Goal: Task Accomplishment & Management: Use online tool/utility

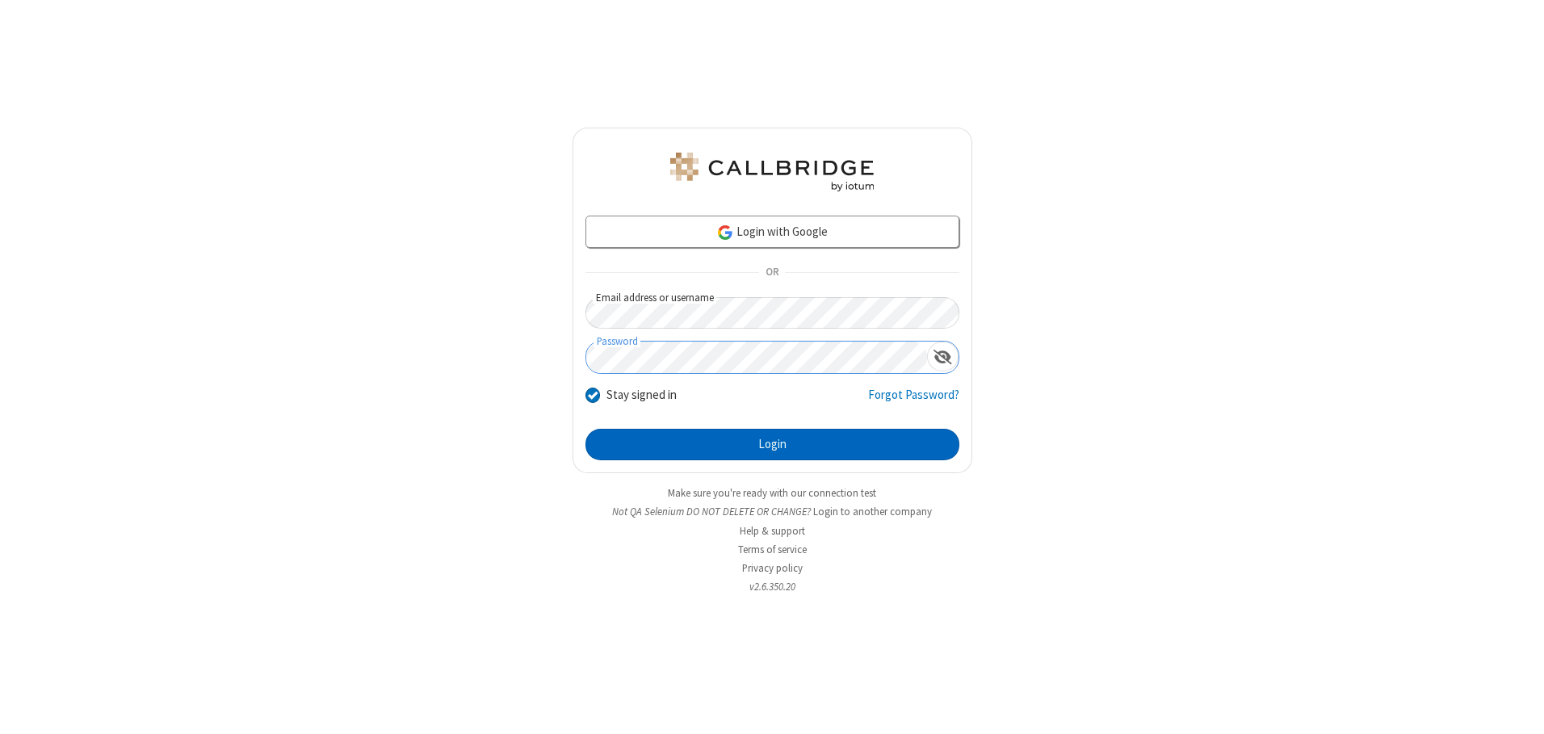
click at [772, 444] on button "Login" at bounding box center [772, 445] width 374 height 32
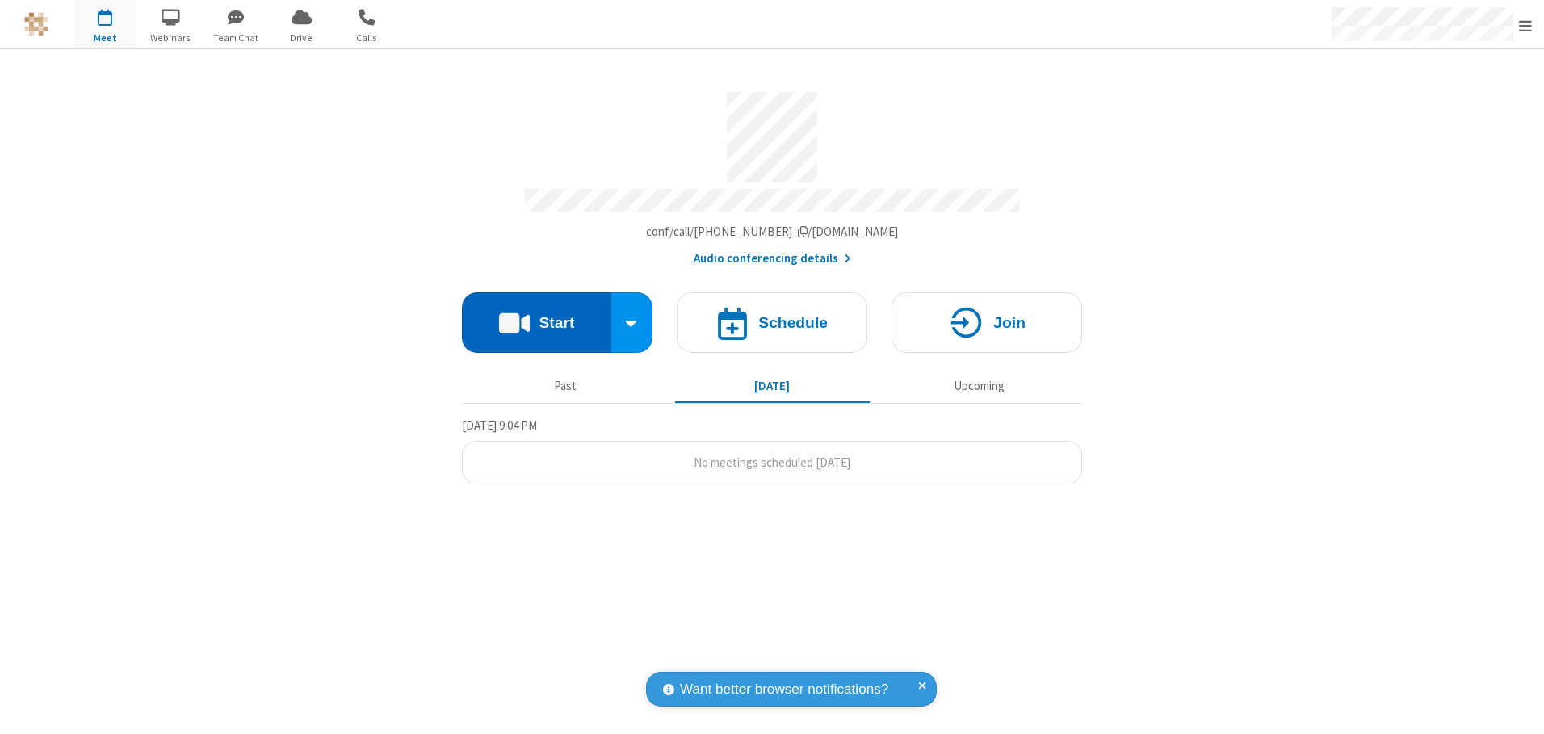
click at [536, 317] on button "Start" at bounding box center [536, 322] width 149 height 61
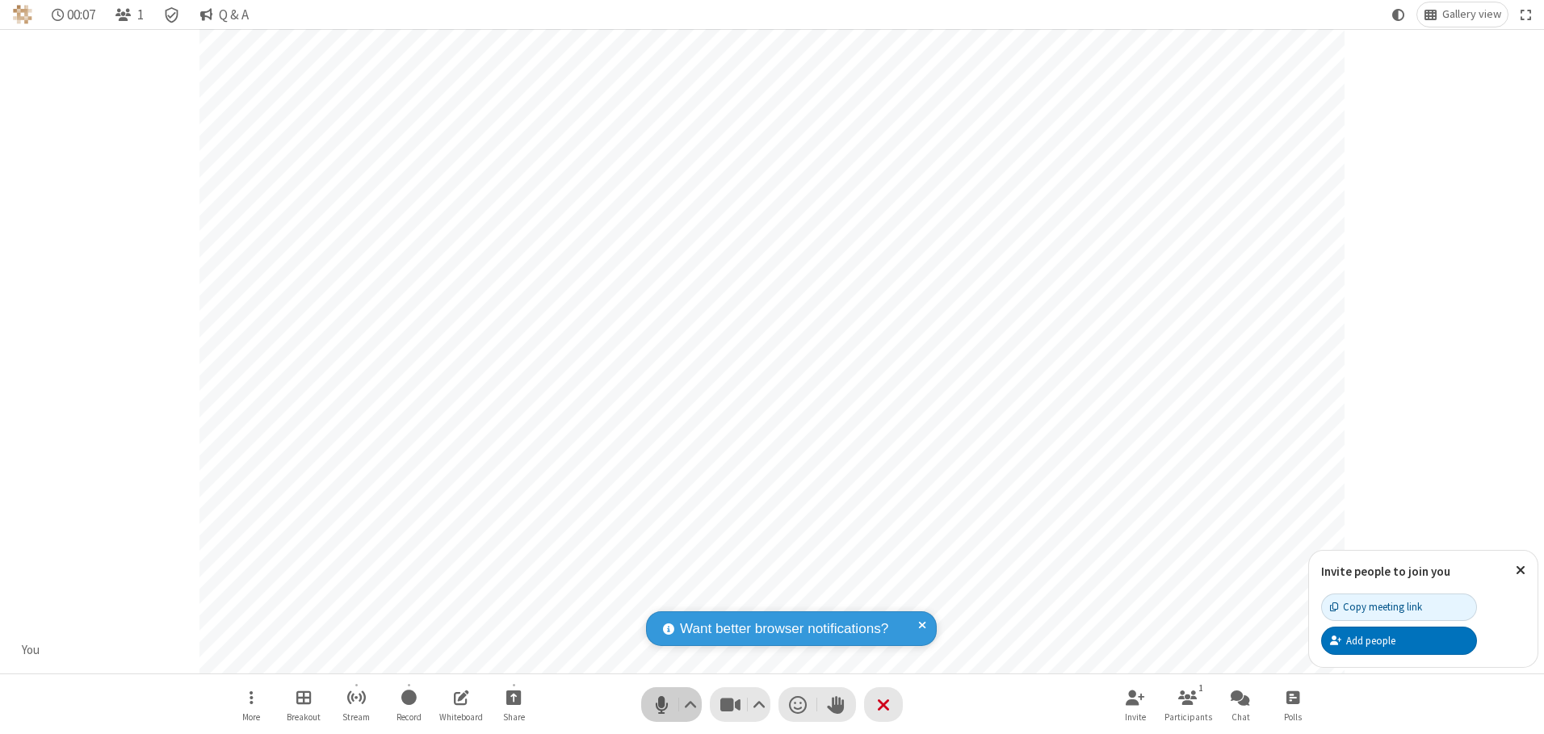
click at [661, 704] on span "Mute (Alt+A)" at bounding box center [661, 704] width 24 height 23
click at [661, 704] on span "Unmute (Alt+A)" at bounding box center [661, 704] width 24 height 23
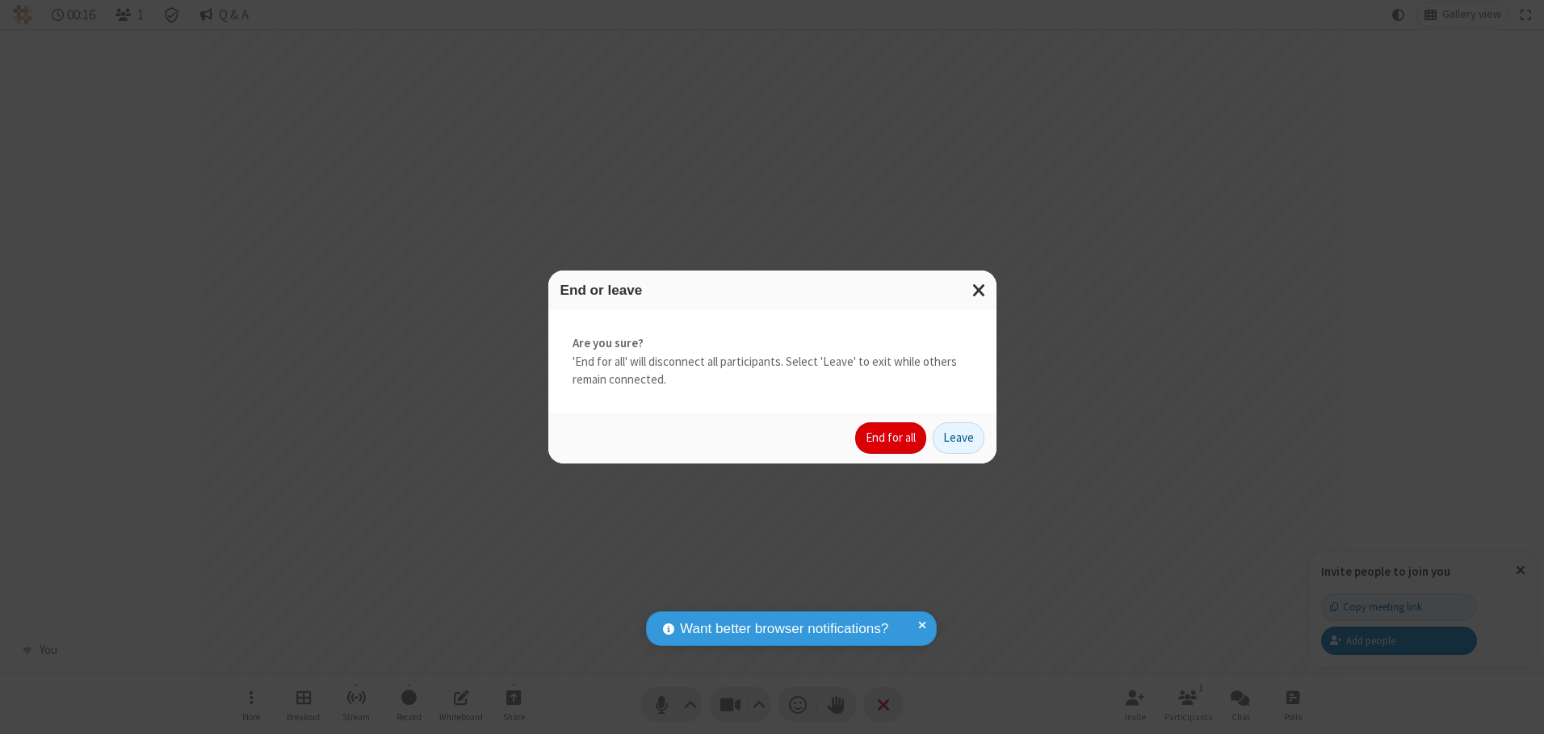
click at [892, 438] on button "End for all" at bounding box center [890, 438] width 71 height 32
